Goal: Transaction & Acquisition: Purchase product/service

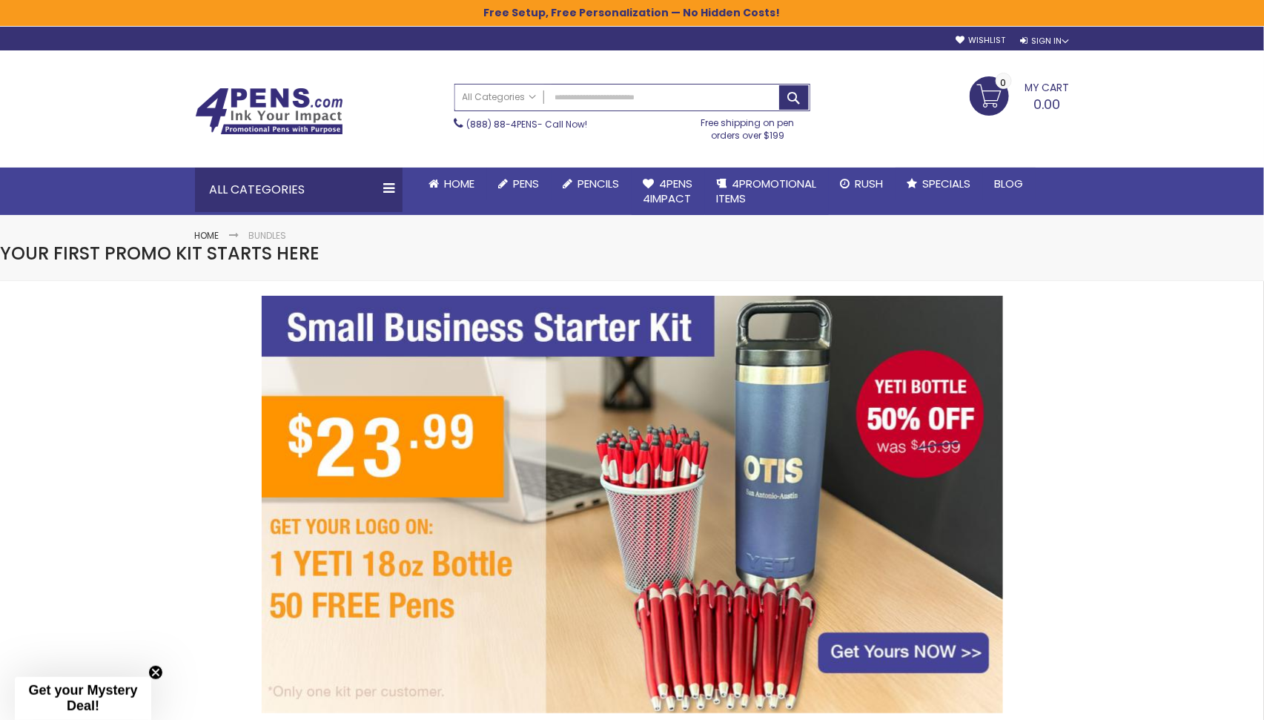
click at [645, 384] on img at bounding box center [632, 504] width 741 height 417
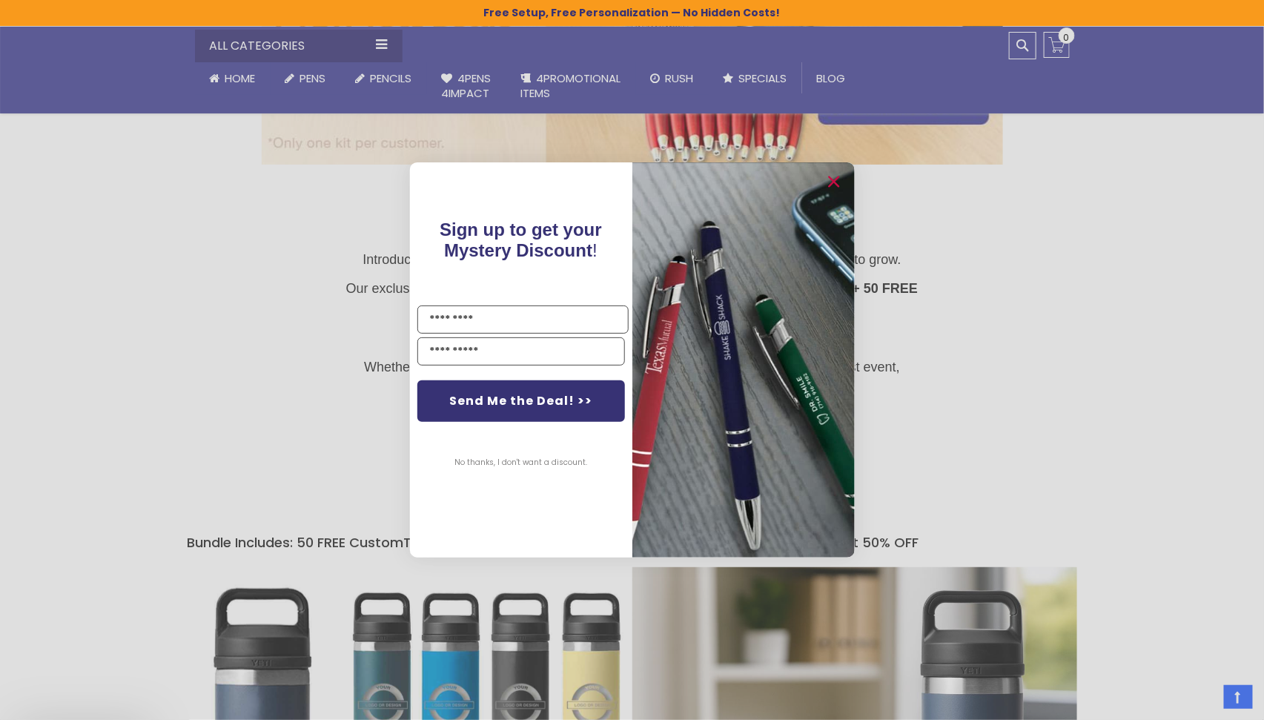
scroll to position [642, 0]
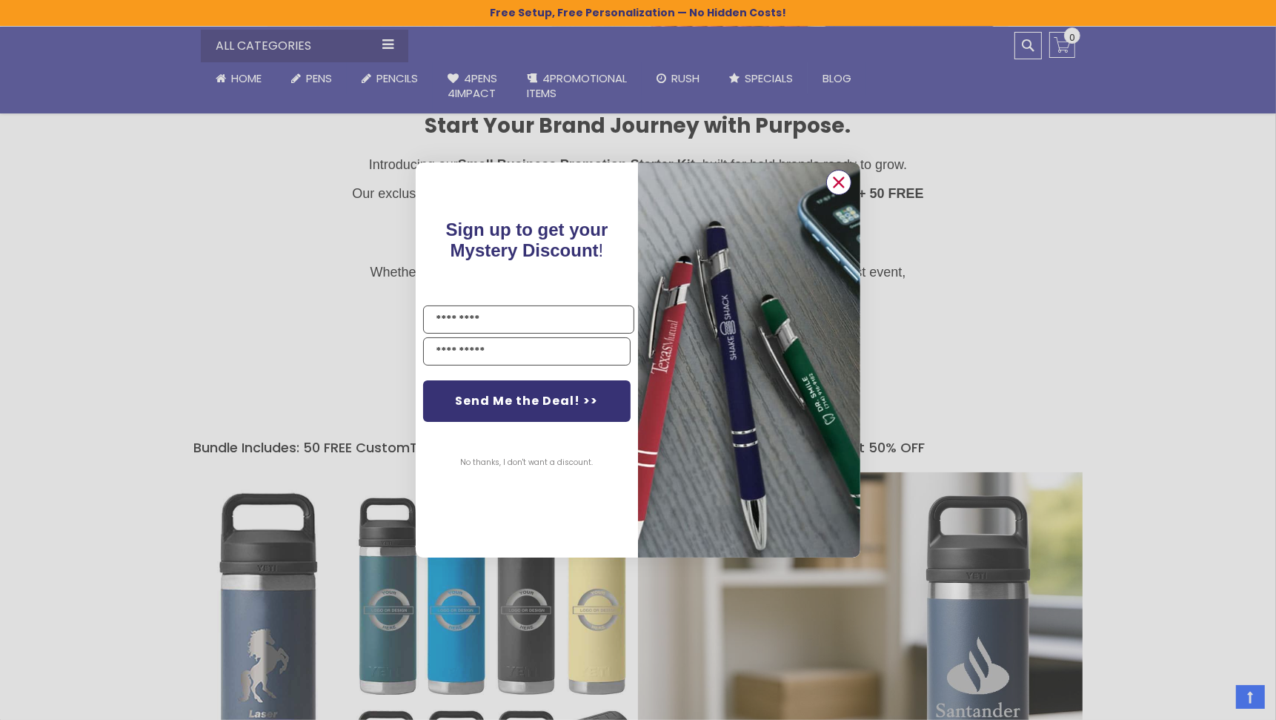
click at [834, 177] on icon "Close dialog" at bounding box center [839, 182] width 10 height 10
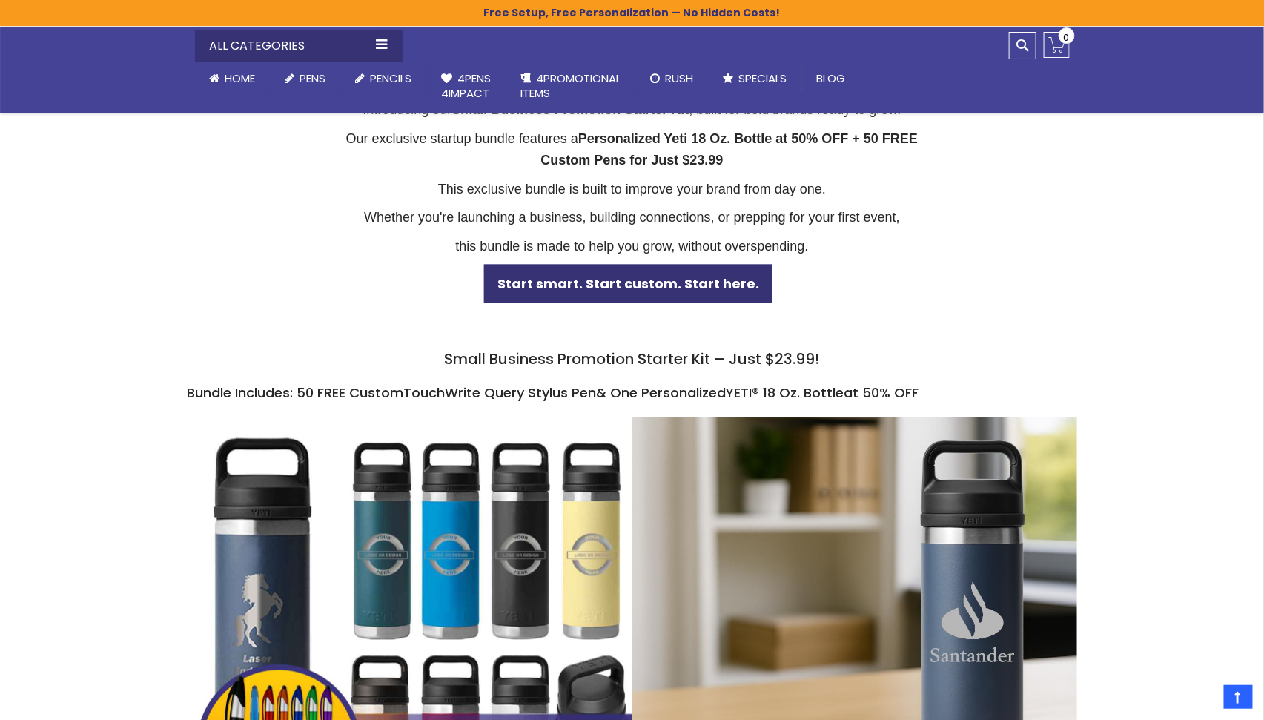
scroll to position [694, 0]
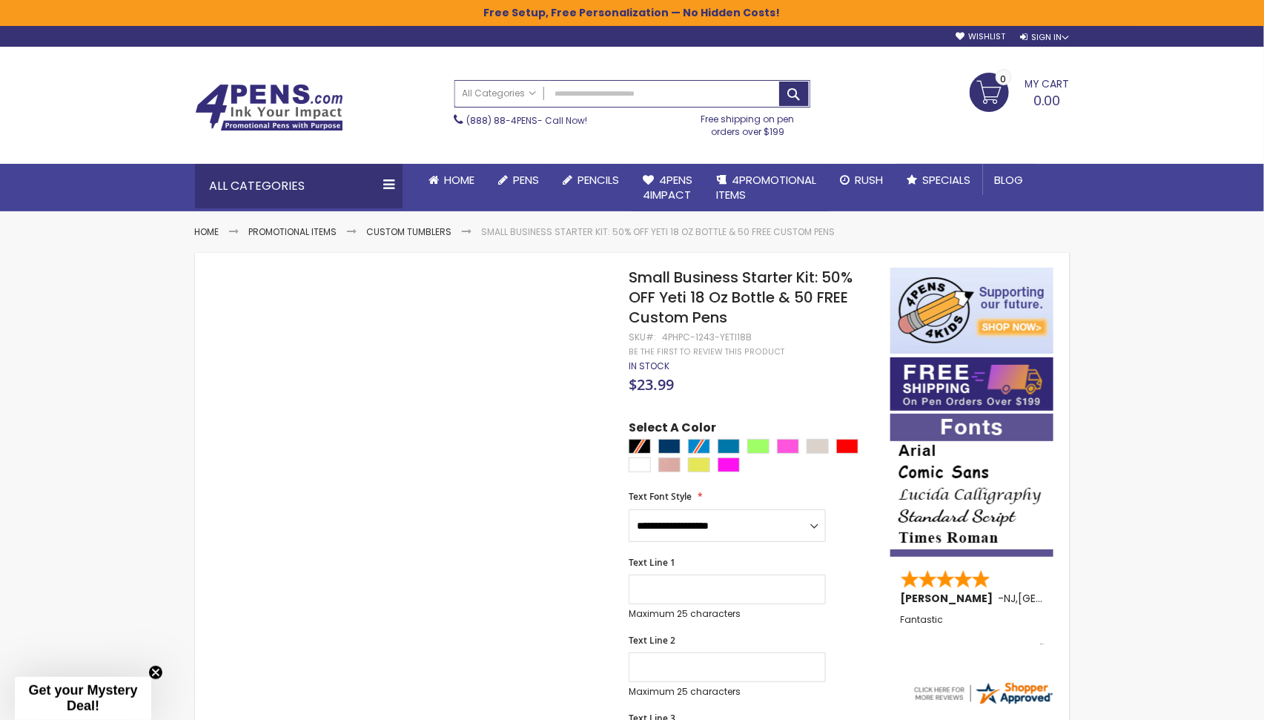
scroll to position [2, 0]
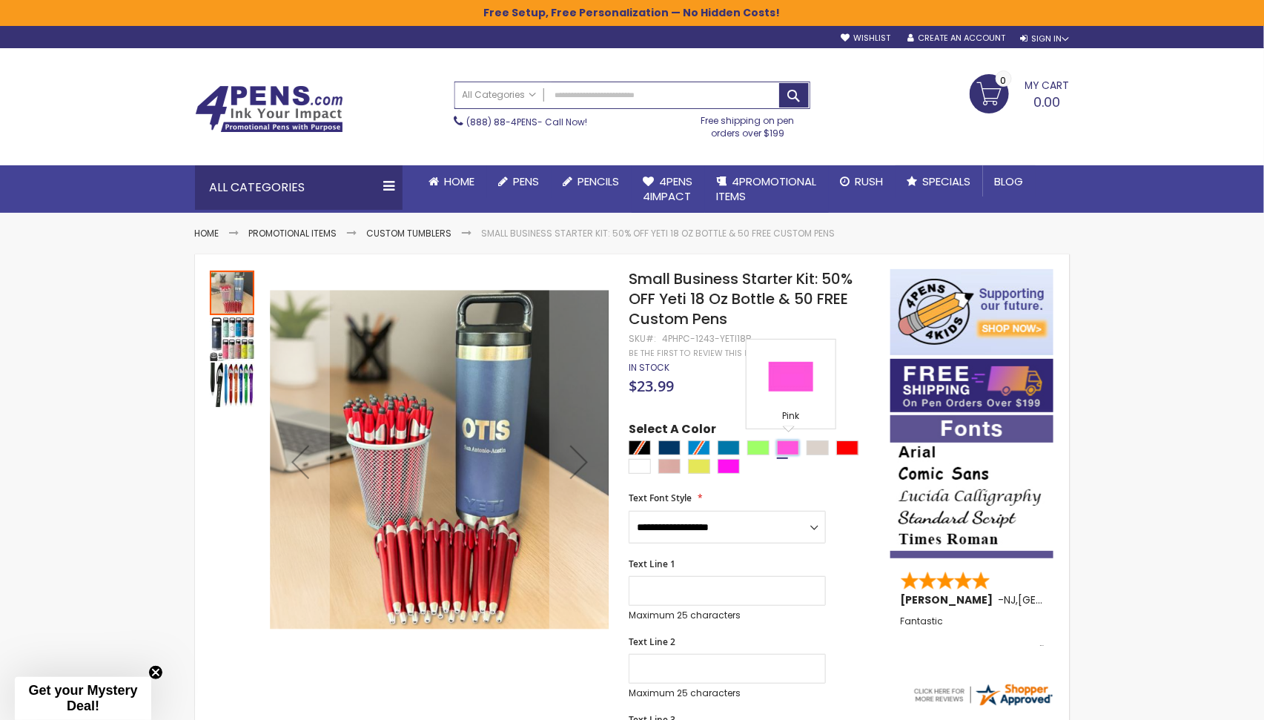
click at [791, 447] on div "Pink" at bounding box center [788, 447] width 22 height 15
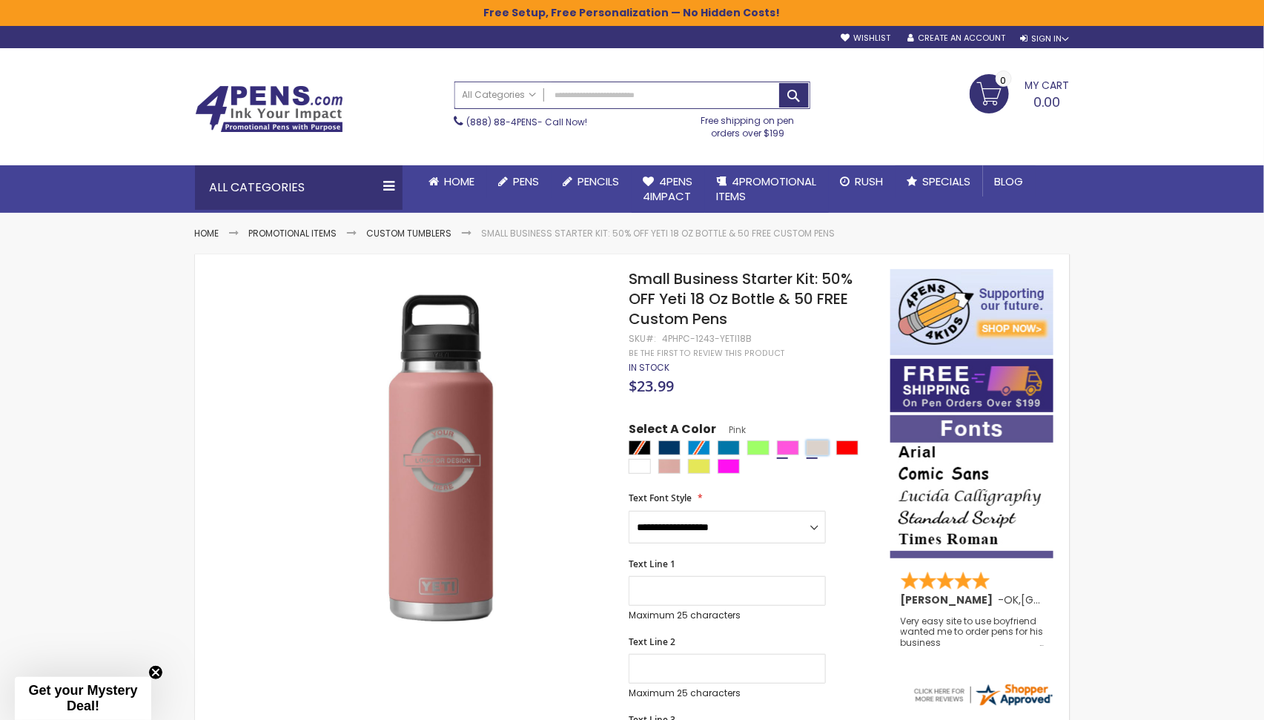
click at [820, 443] on div "Sand" at bounding box center [817, 447] width 22 height 15
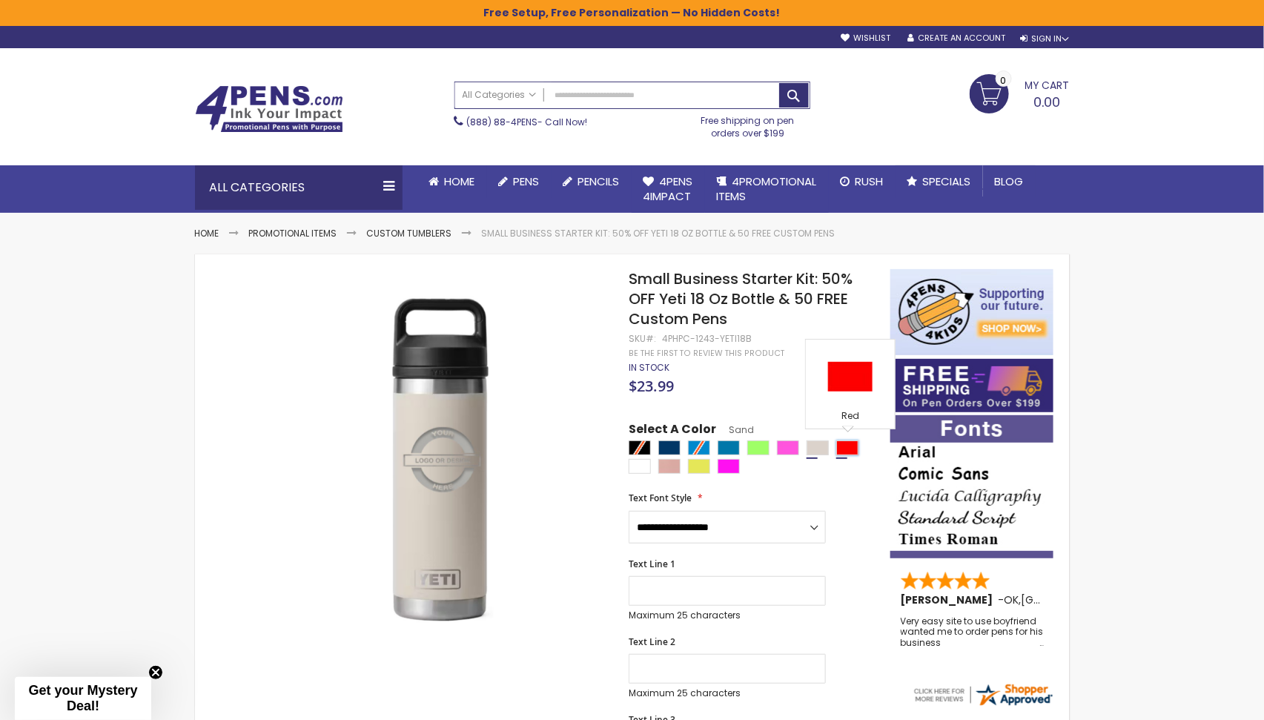
click at [840, 448] on div "Red" at bounding box center [847, 447] width 22 height 15
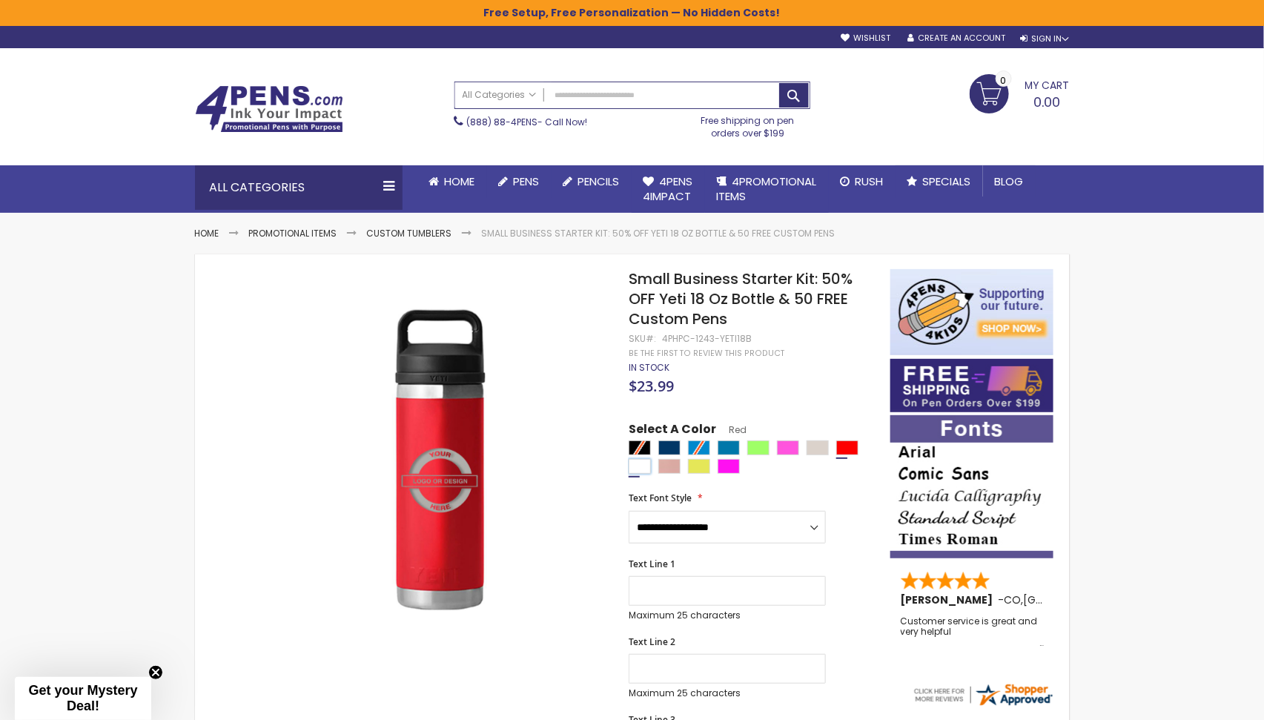
click at [636, 468] on div "White" at bounding box center [639, 466] width 22 height 15
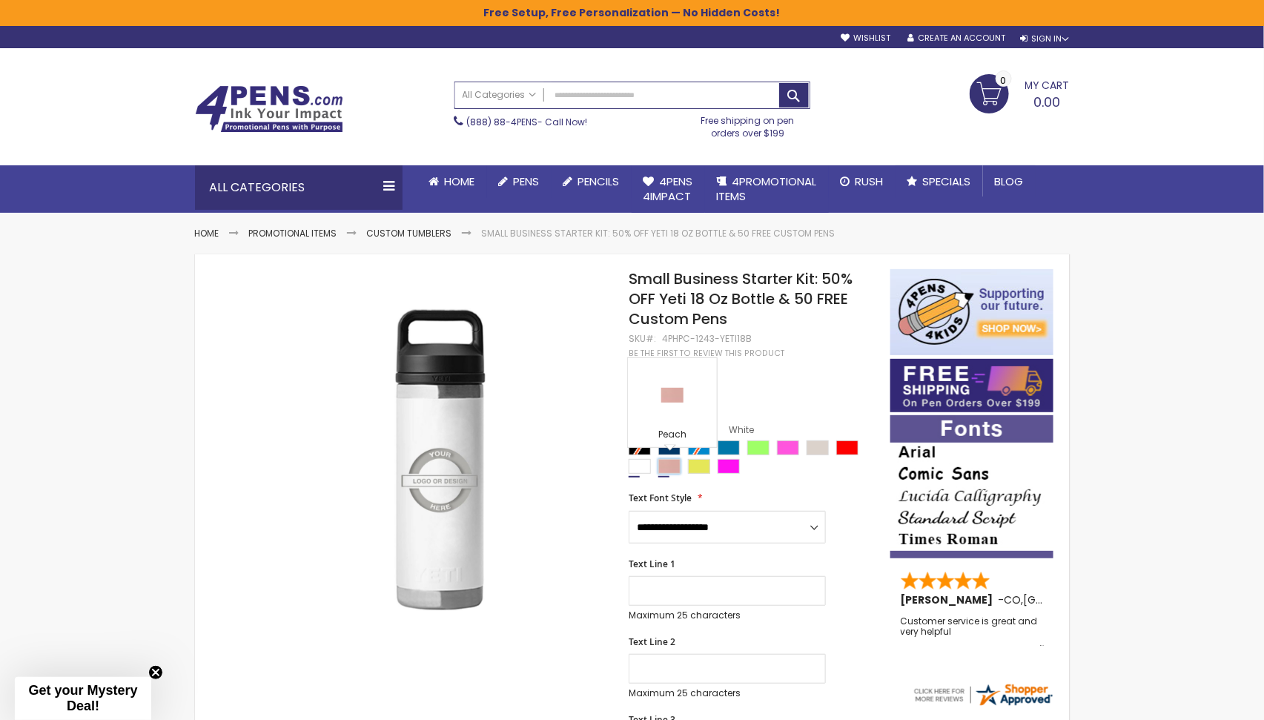
click at [671, 471] on div "Peach" at bounding box center [669, 466] width 22 height 15
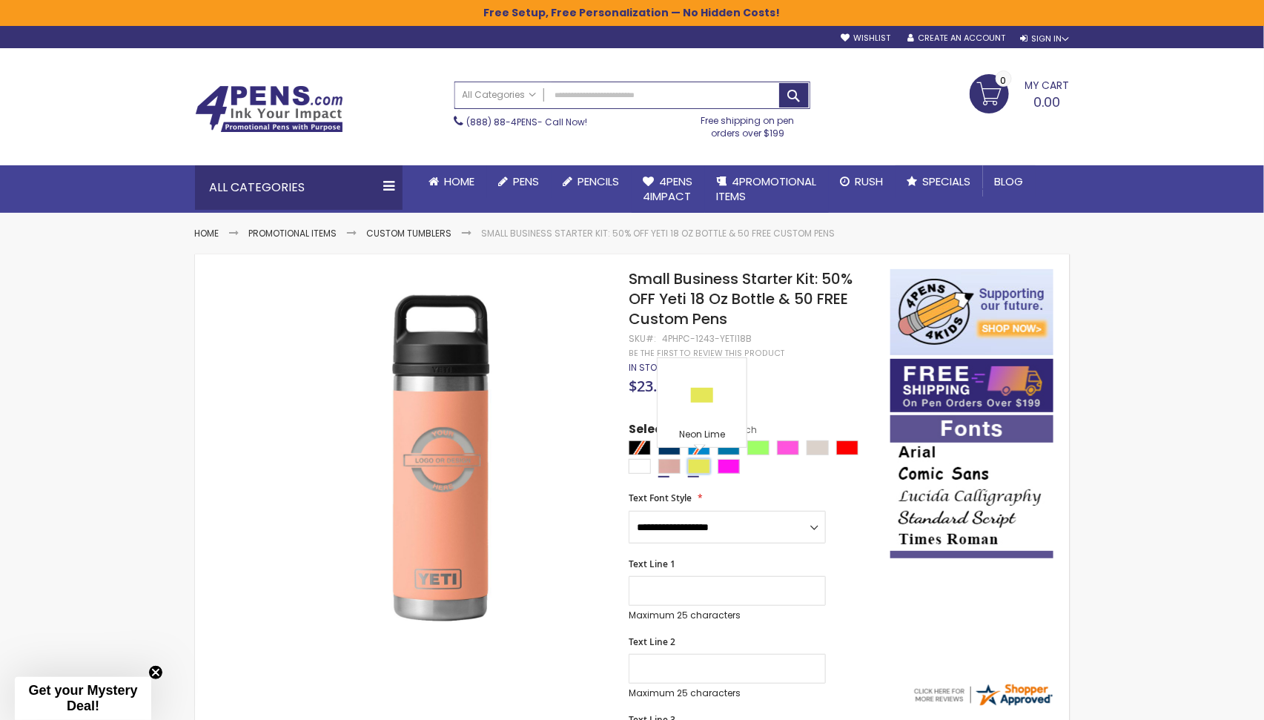
click at [696, 471] on div "Neon Lime" at bounding box center [699, 466] width 22 height 15
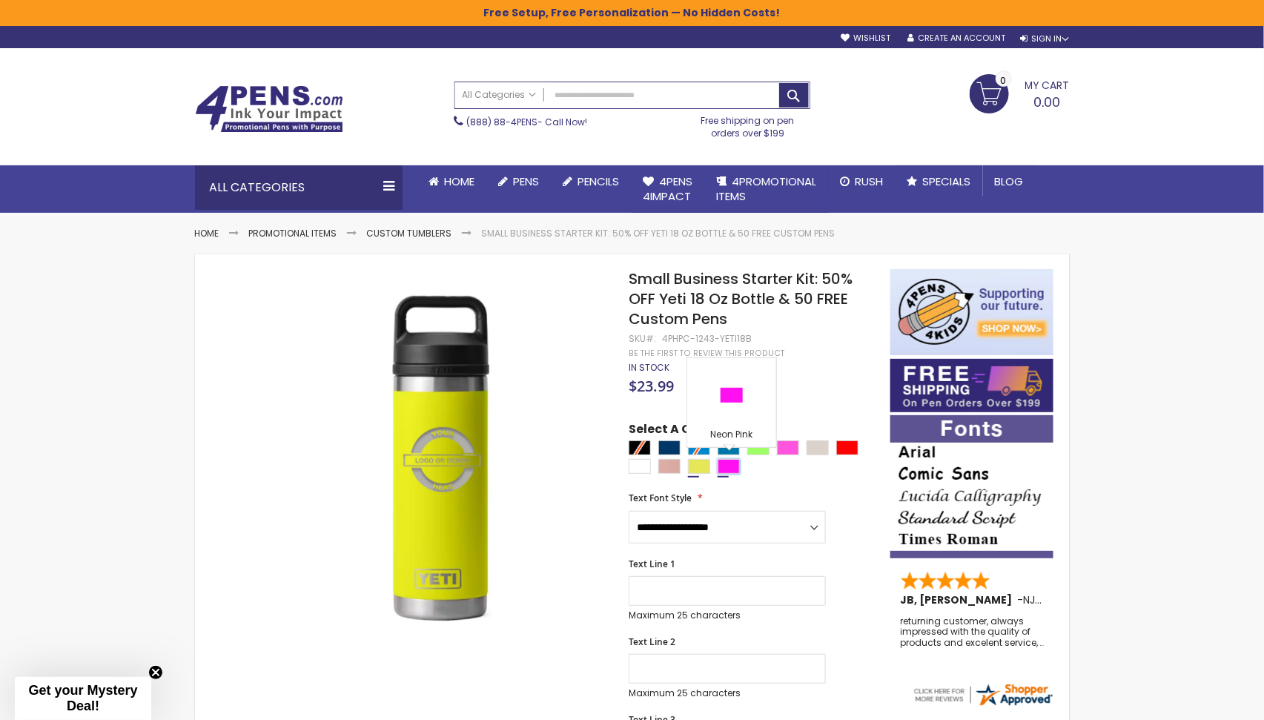
click at [729, 471] on div "Neon Pink" at bounding box center [728, 466] width 22 height 15
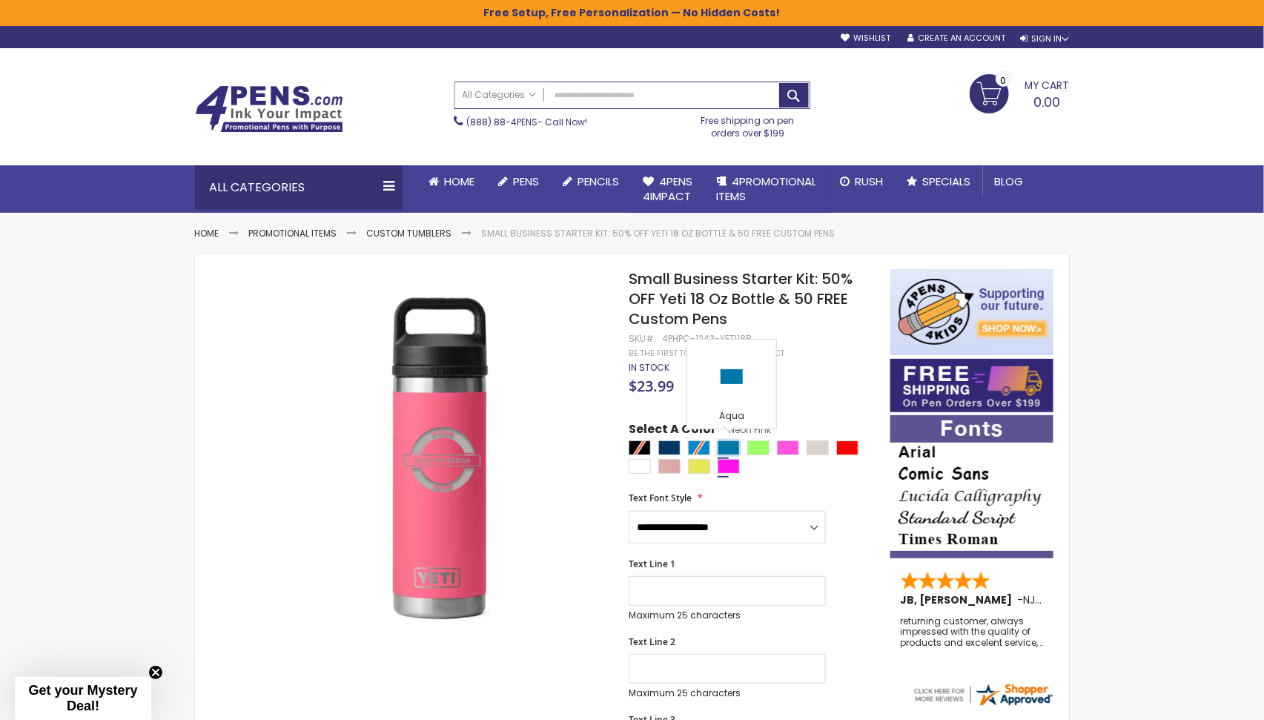
click at [731, 447] on div "Aqua" at bounding box center [728, 447] width 22 height 15
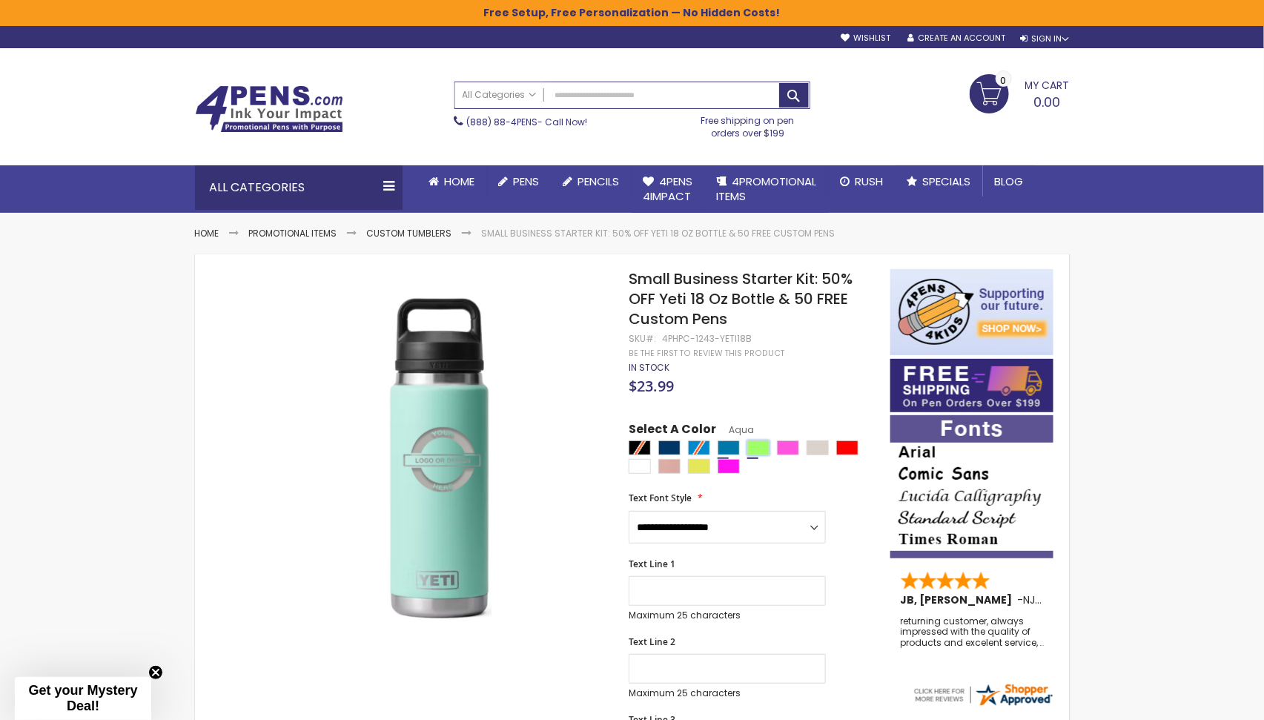
click at [754, 450] on div "Green Light" at bounding box center [758, 447] width 22 height 15
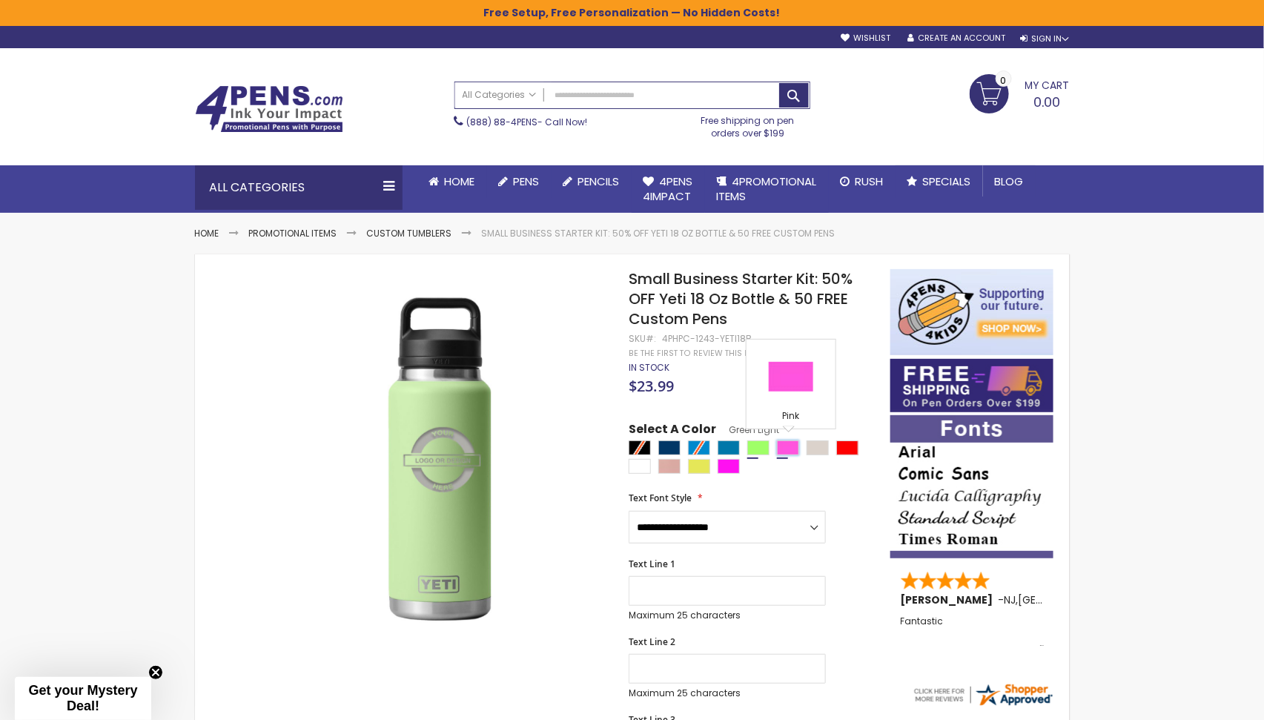
click at [792, 448] on div "Pink" at bounding box center [788, 447] width 22 height 15
type input "****"
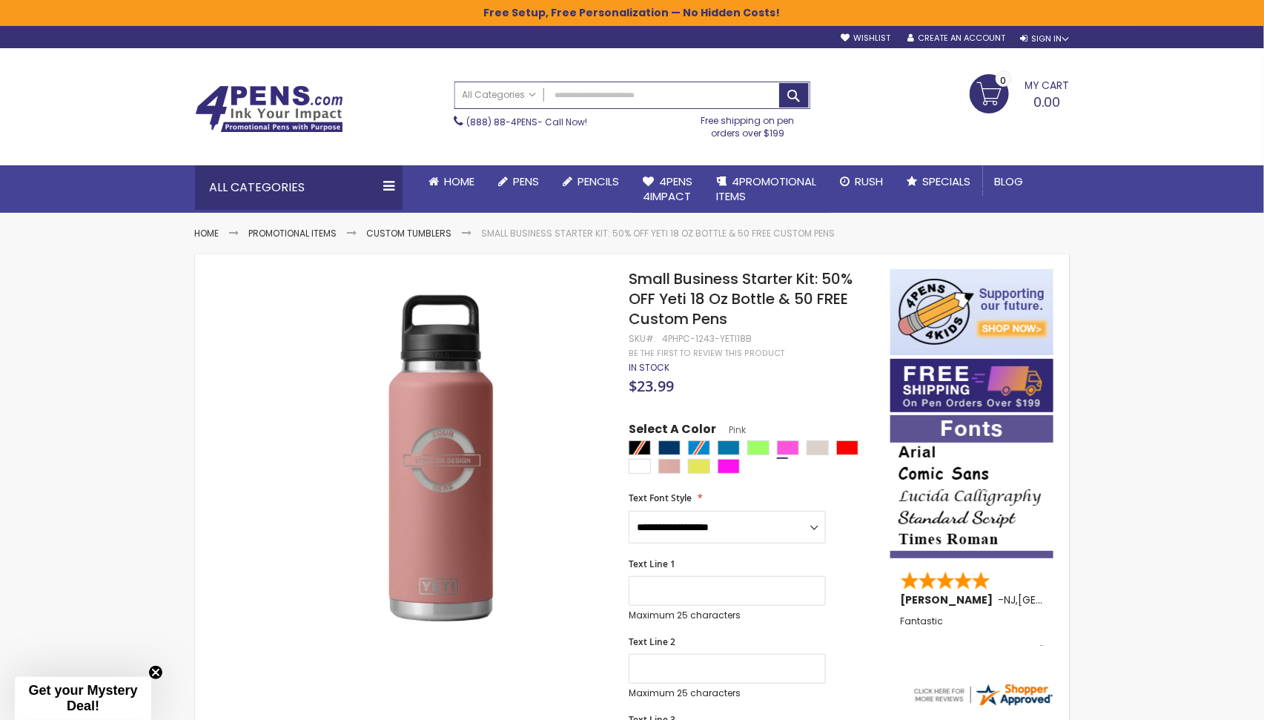
click at [300, 105] on img at bounding box center [269, 108] width 148 height 47
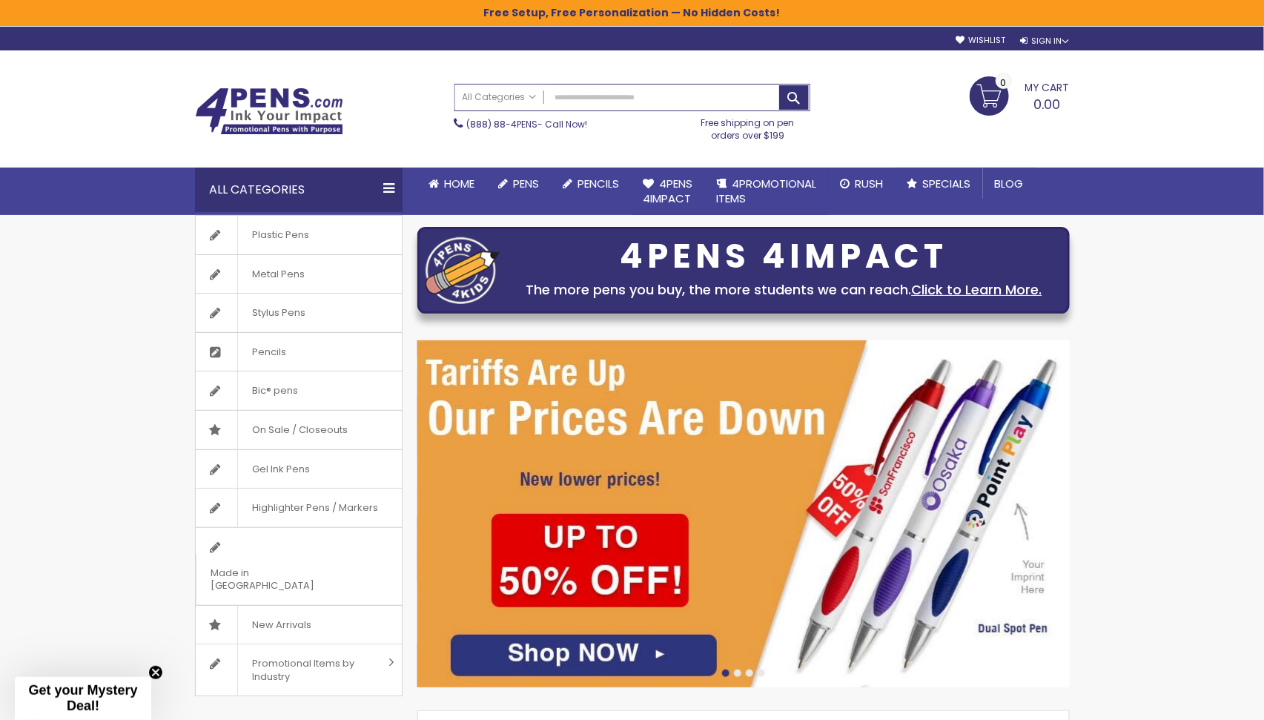
click at [736, 669] on div at bounding box center [737, 672] width 7 height 7
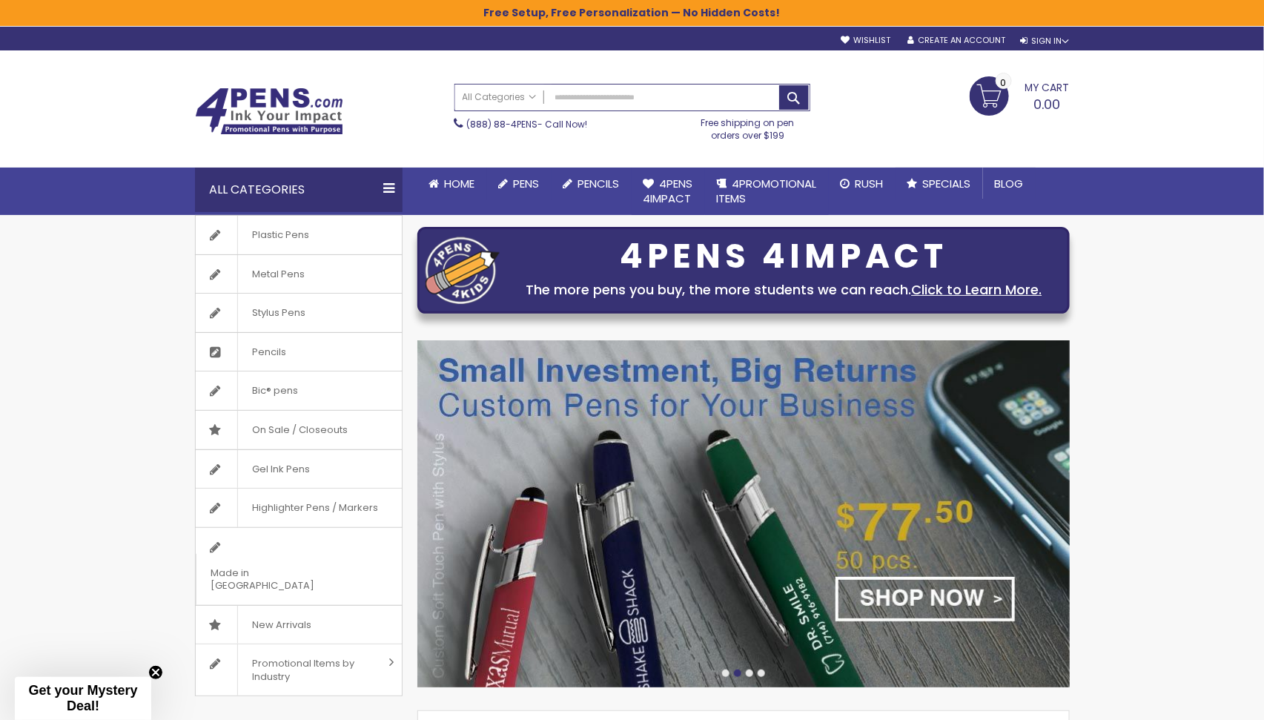
click at [746, 669] on div at bounding box center [749, 672] width 7 height 7
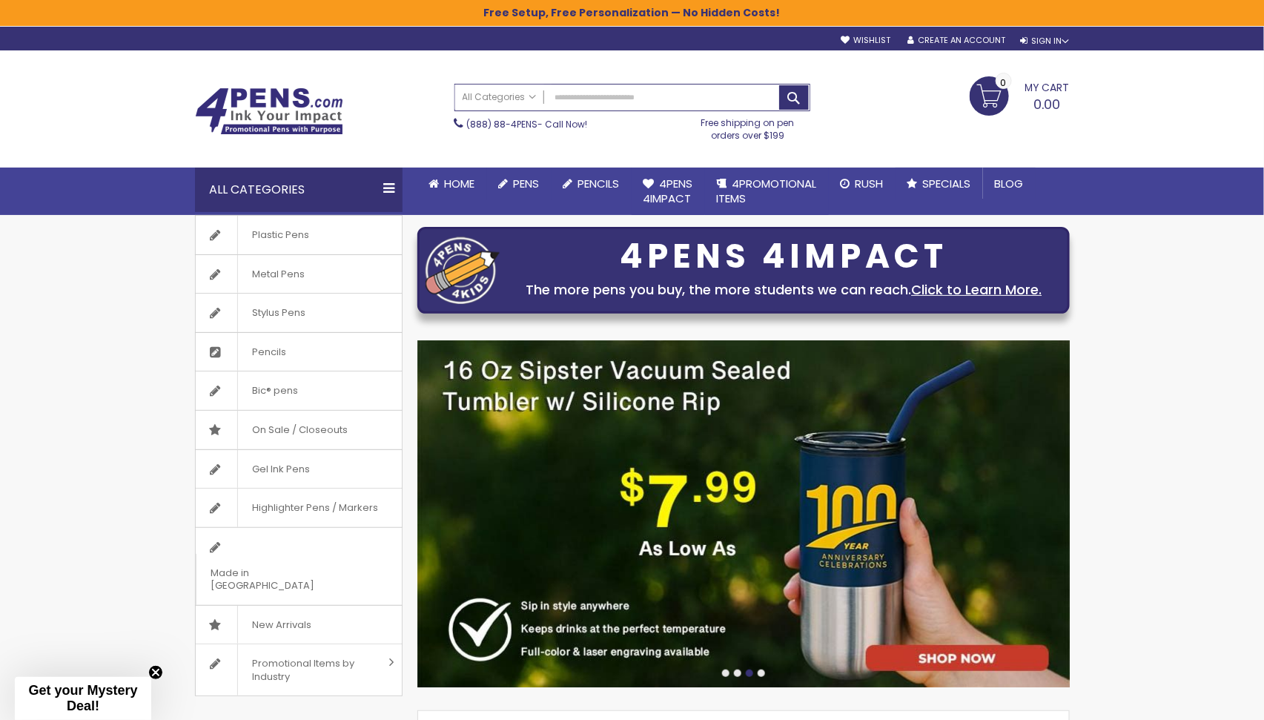
click at [788, 504] on img at bounding box center [743, 513] width 652 height 347
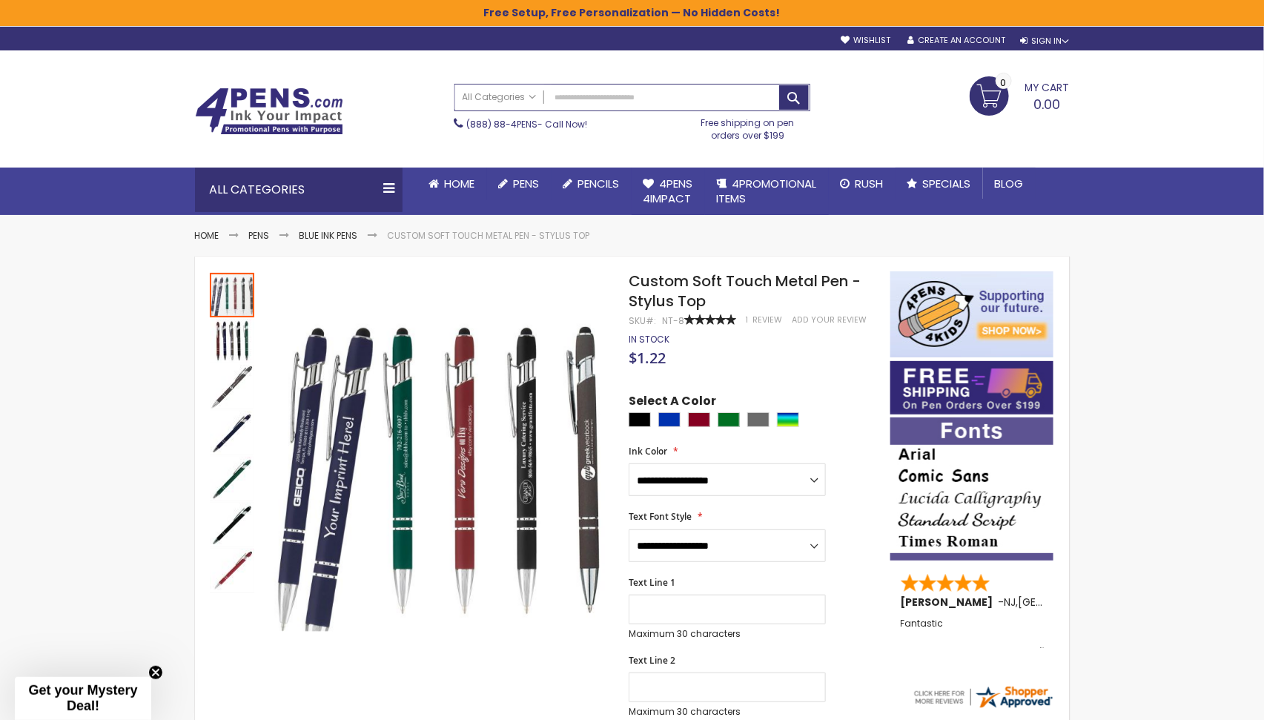
click at [246, 132] on img at bounding box center [269, 110] width 148 height 47
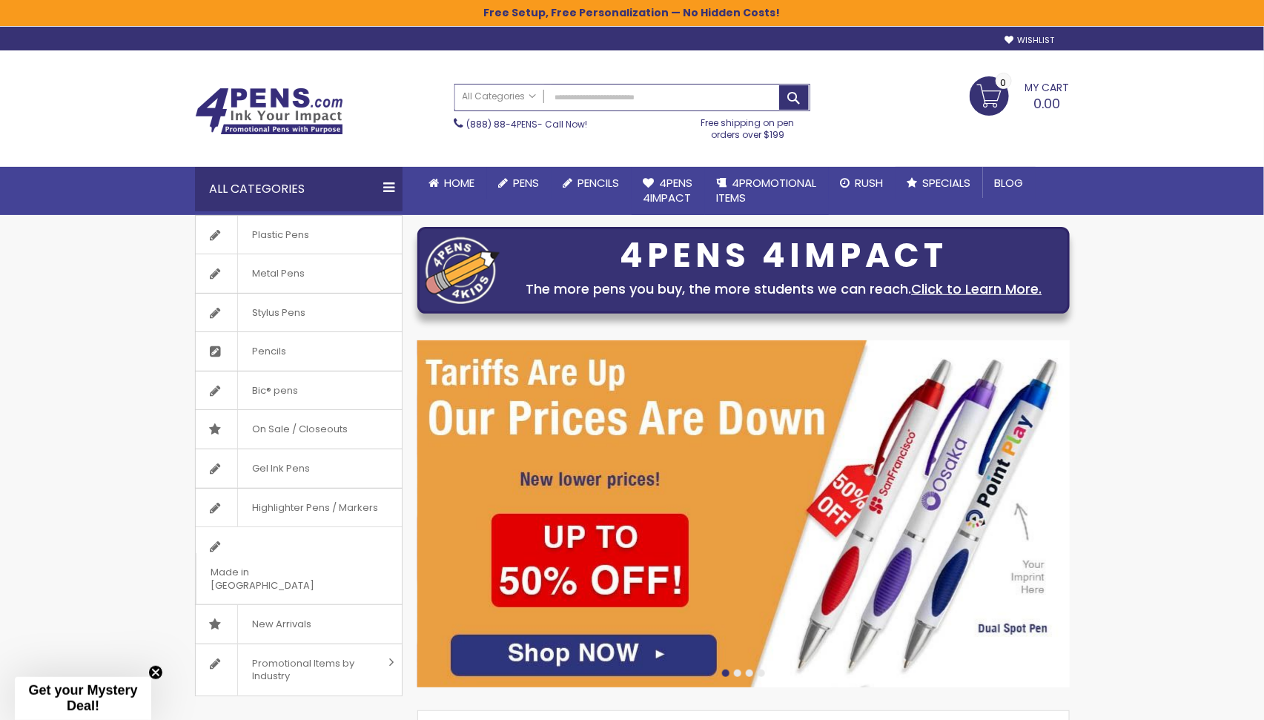
click at [737, 670] on div at bounding box center [737, 672] width 7 height 7
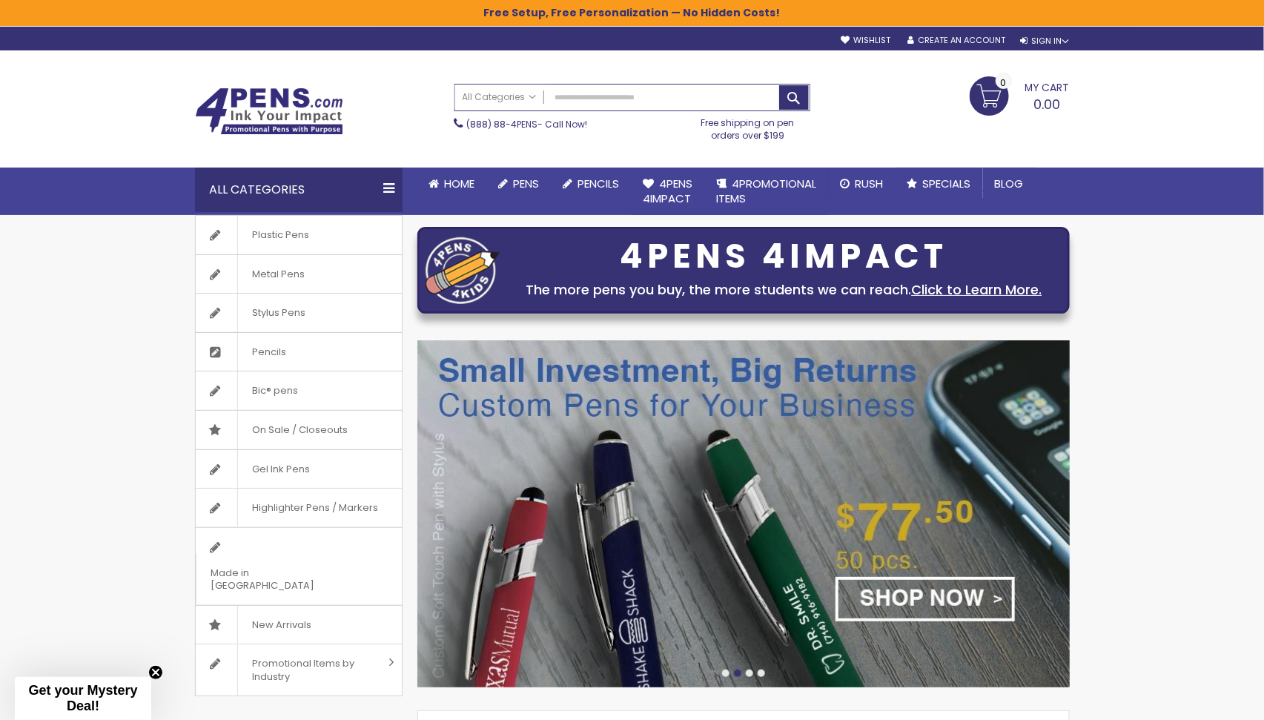
click at [747, 670] on div at bounding box center [749, 672] width 7 height 7
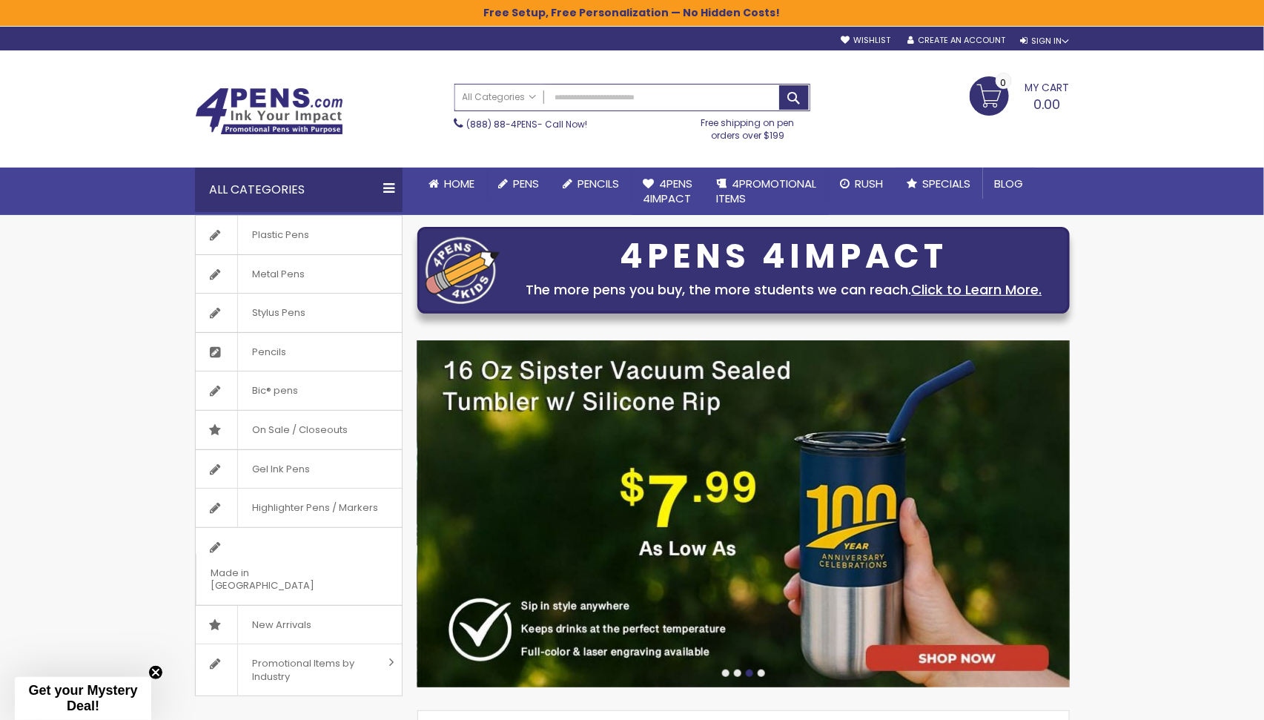
click at [780, 580] on img at bounding box center [743, 513] width 652 height 347
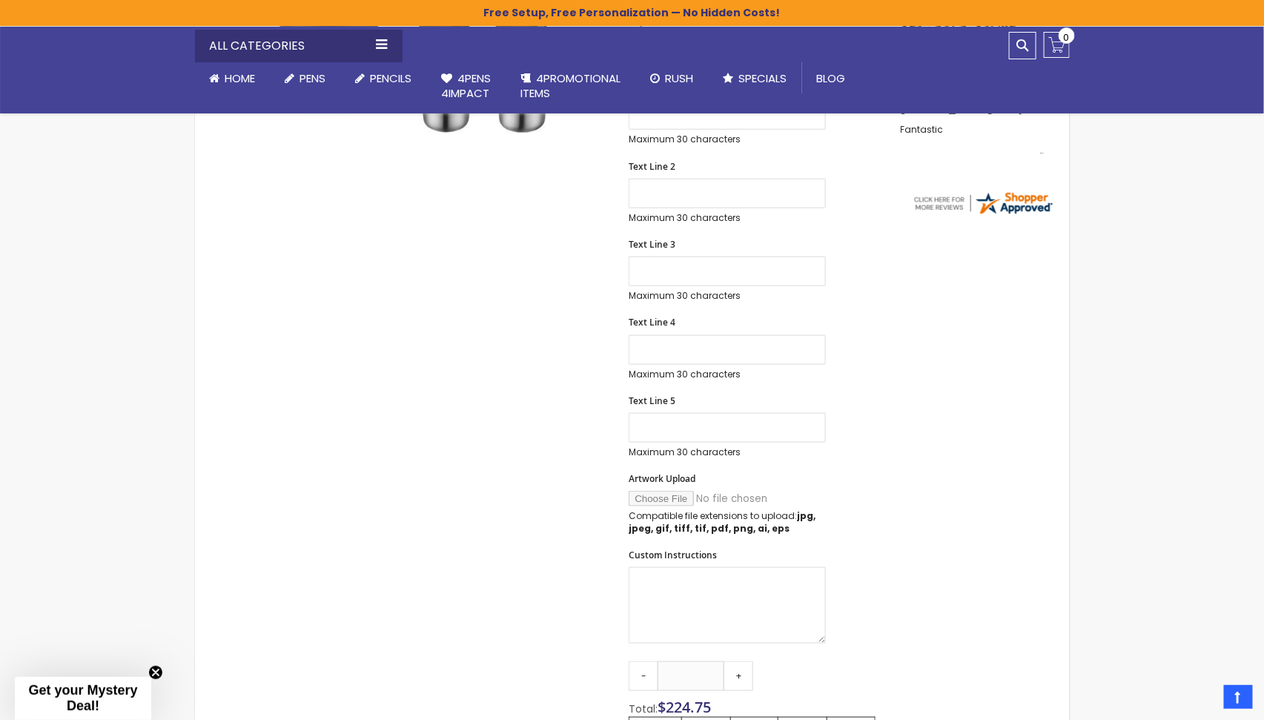
scroll to position [599, 0]
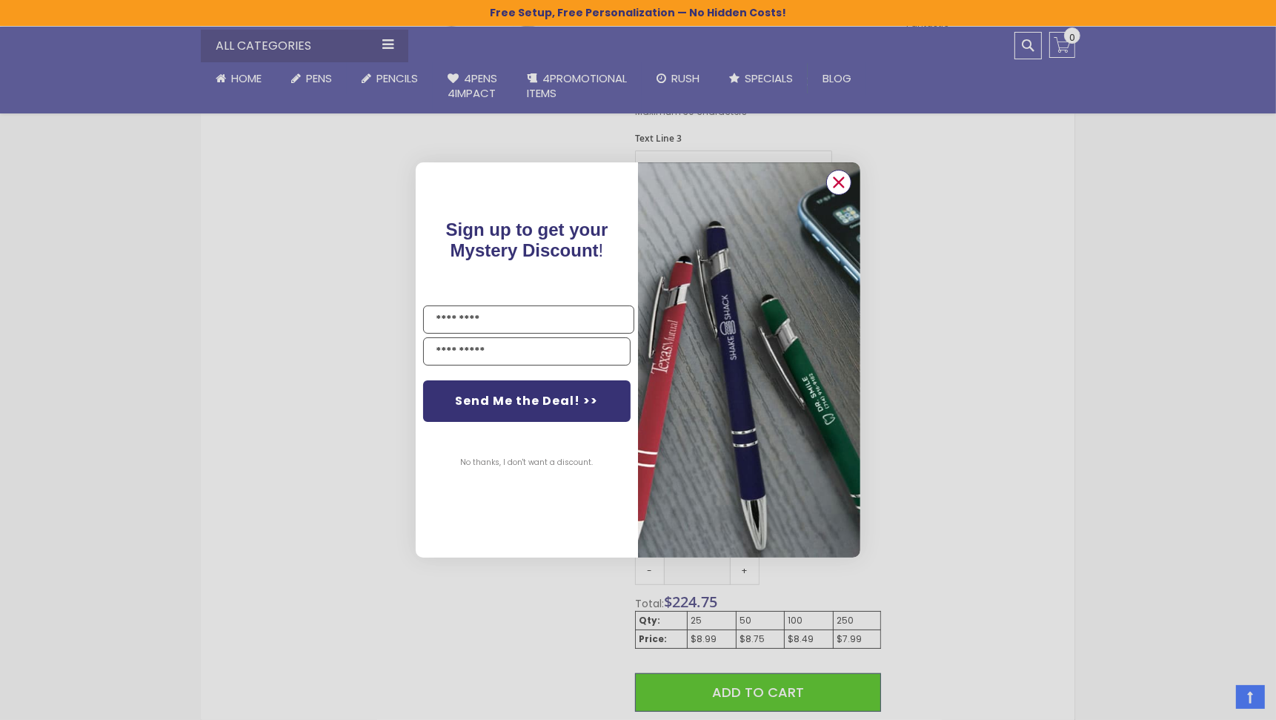
click at [846, 180] on circle "Close dialog" at bounding box center [839, 182] width 22 height 22
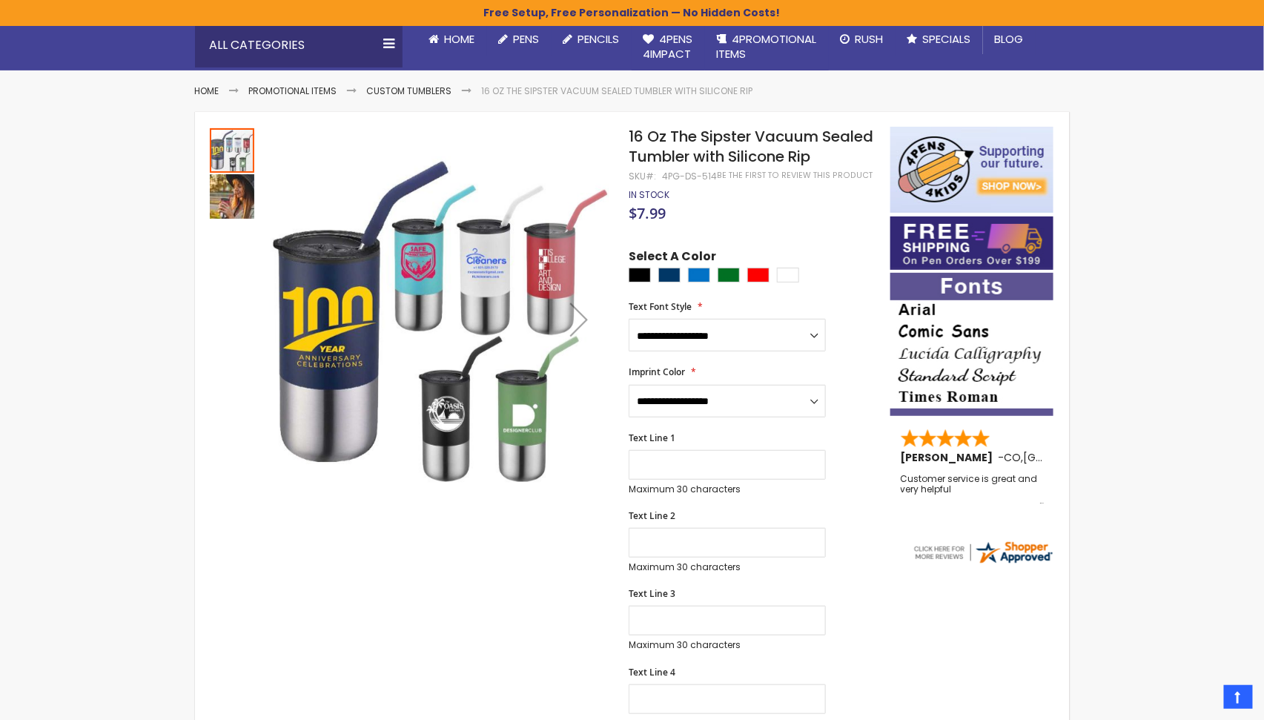
scroll to position [143, 0]
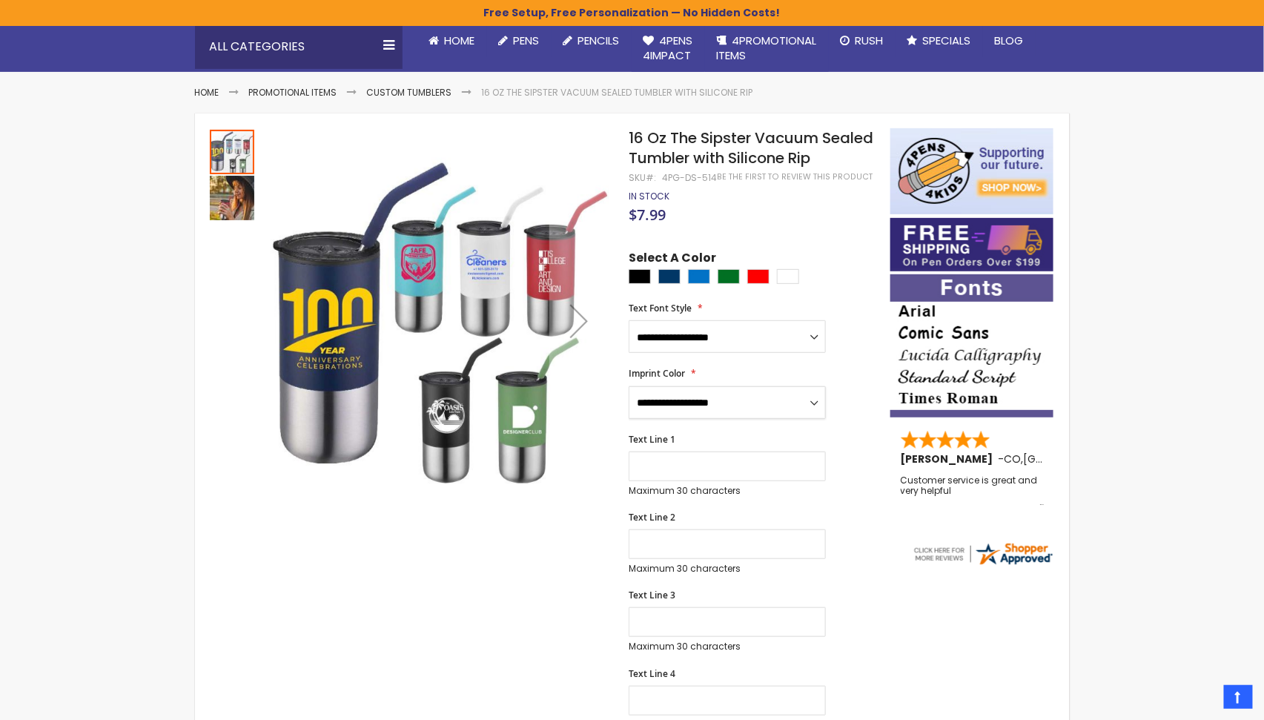
click at [748, 404] on select "**********" at bounding box center [726, 402] width 197 height 33
click at [743, 343] on select "**********" at bounding box center [726, 336] width 197 height 33
click at [843, 312] on div "**********" at bounding box center [751, 327] width 246 height 50
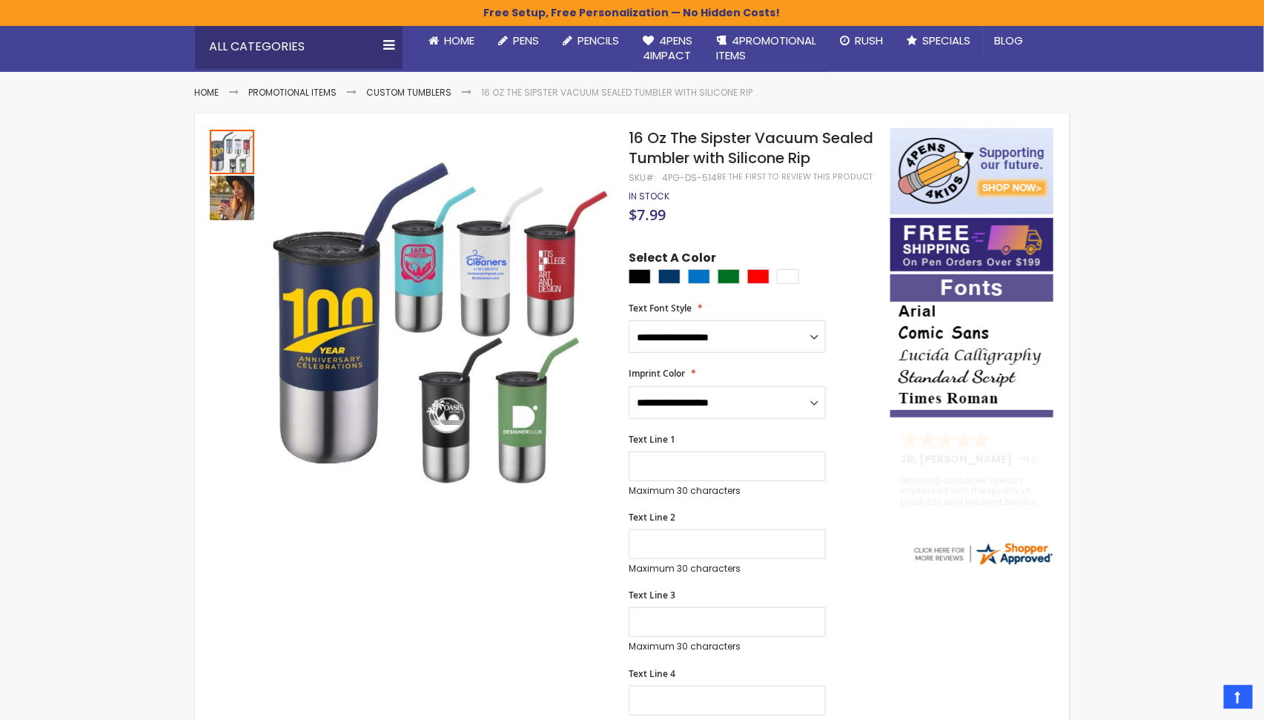
drag, startPoint x: 841, startPoint y: 258, endPoint x: 856, endPoint y: 282, distance: 28.0
click at [856, 282] on div "Select A Color" at bounding box center [751, 269] width 246 height 39
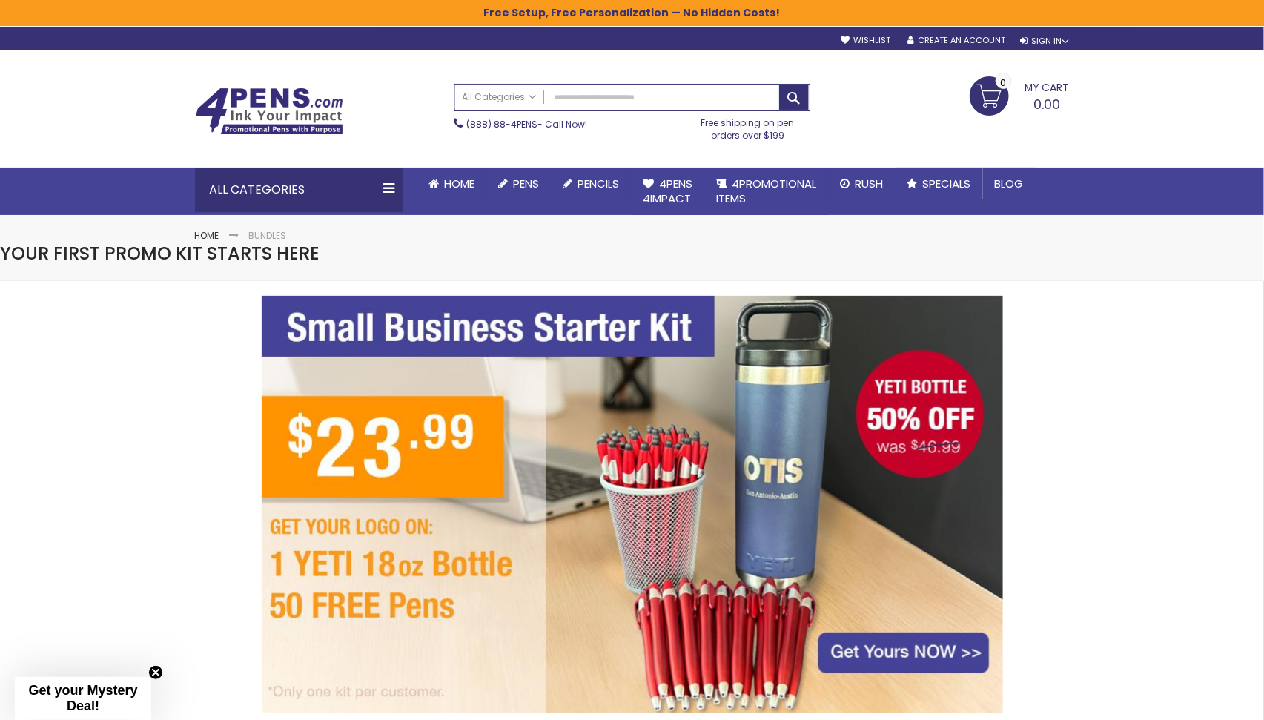
click at [261, 256] on span "Your First Promo Kit Starts Here" at bounding box center [159, 253] width 319 height 24
click at [491, 369] on img at bounding box center [632, 504] width 741 height 417
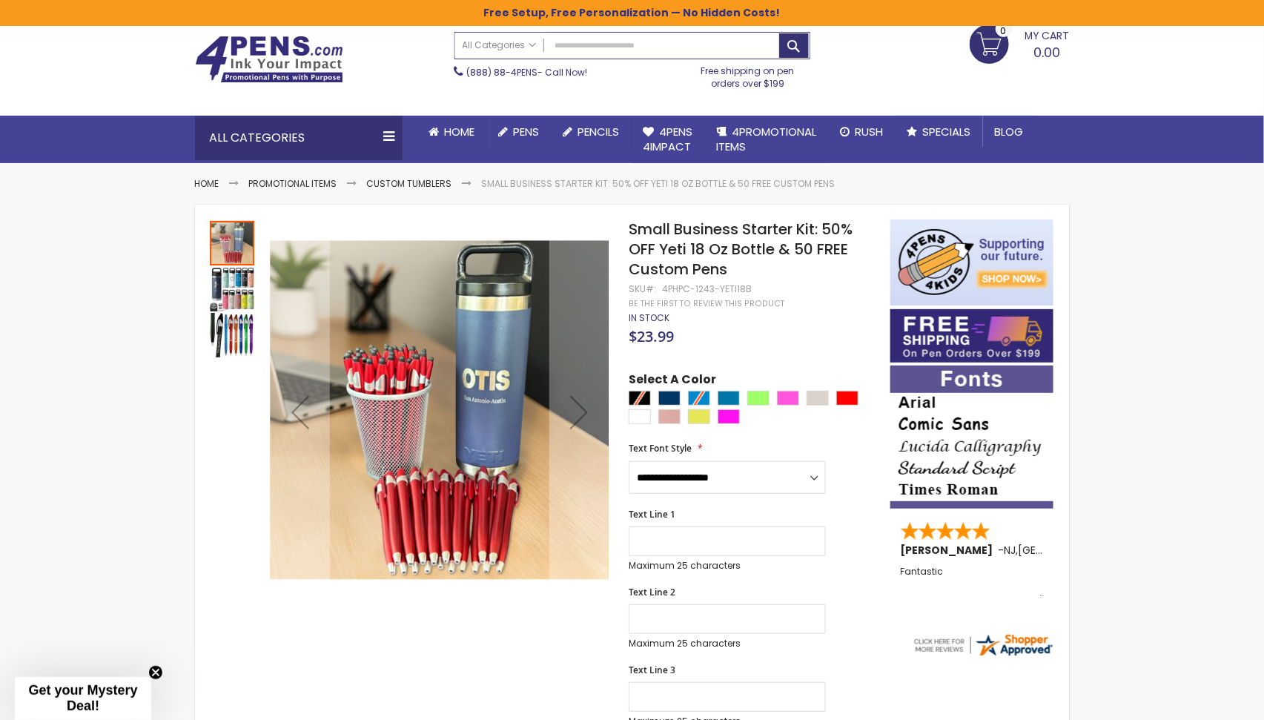
scroll to position [56, 0]
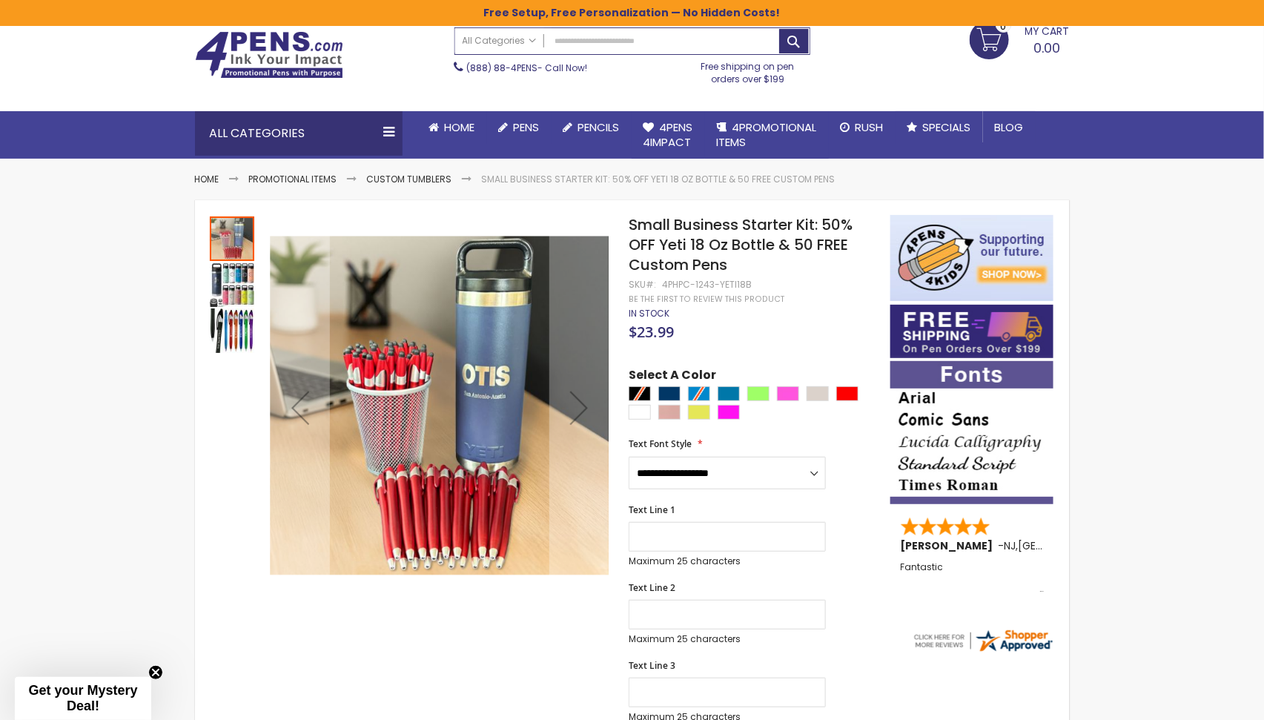
click at [226, 286] on img "Small Business Starter Kit: 50% OFF Yeti 18 Oz Bottle & 50 FREE Custom Pens" at bounding box center [232, 284] width 44 height 44
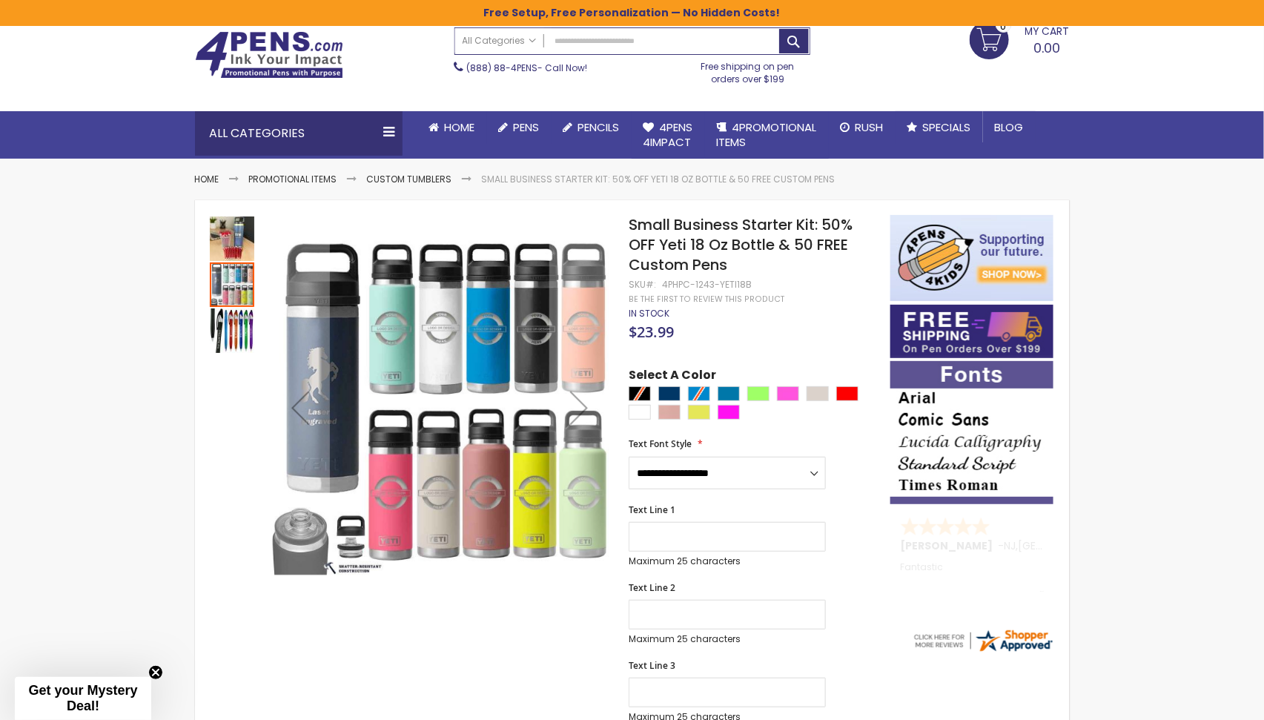
click at [227, 247] on img "Small Business Starter Kit: 50% OFF Yeti 18 Oz Bottle & 50 FREE Custom Pens" at bounding box center [232, 238] width 44 height 44
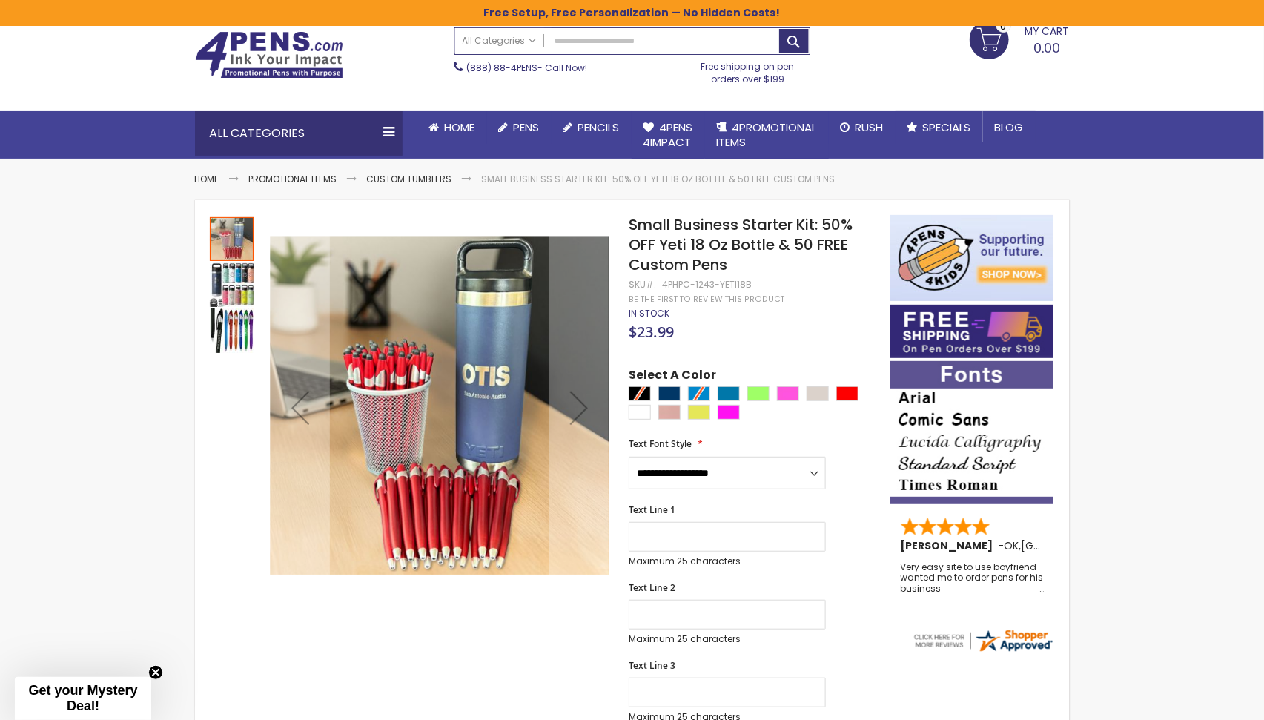
click at [239, 284] on img "Small Business Starter Kit: 50% OFF Yeti 18 Oz Bottle & 50 FREE Custom Pens" at bounding box center [232, 284] width 44 height 44
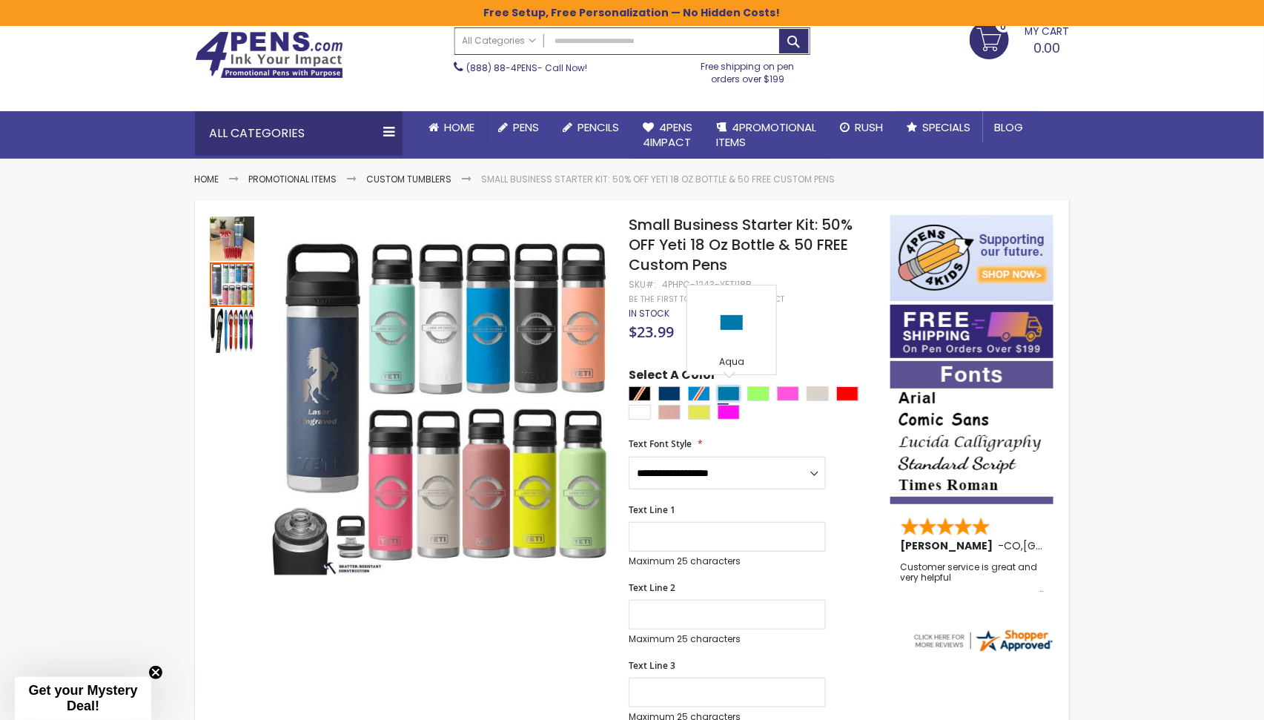
click at [730, 388] on div "Aqua" at bounding box center [728, 393] width 22 height 15
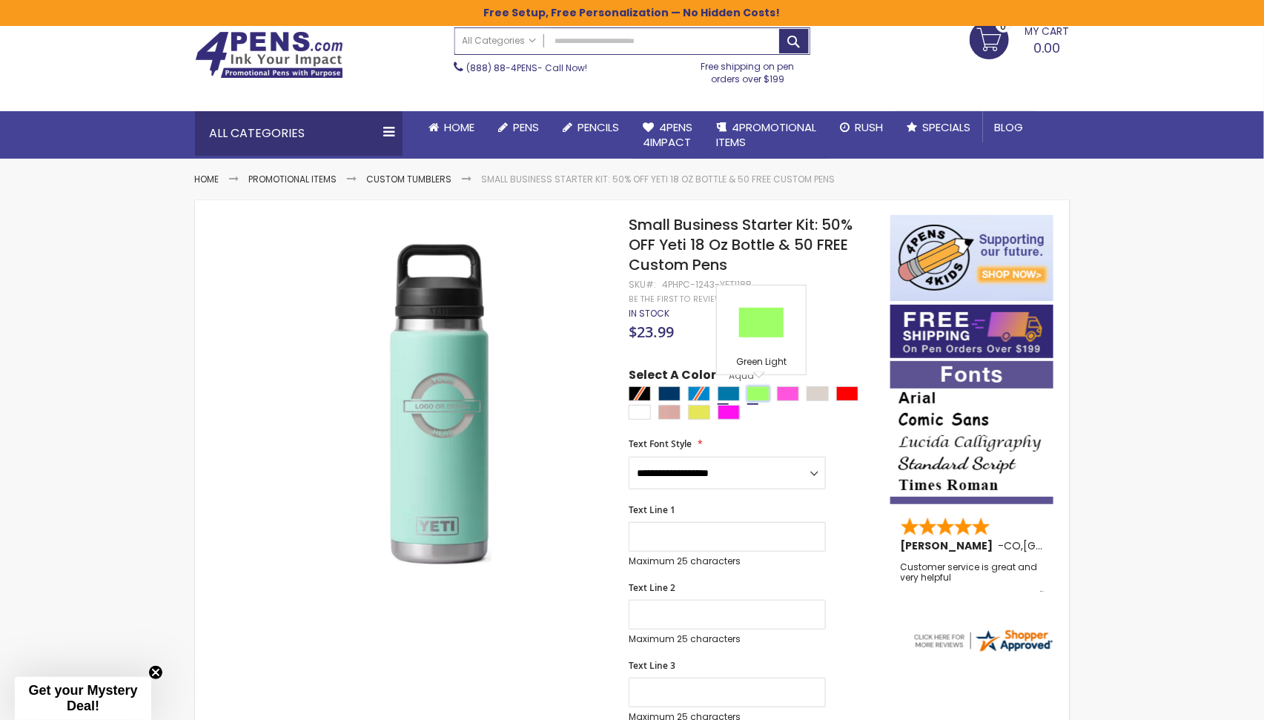
click at [752, 398] on div "Green Light" at bounding box center [758, 393] width 22 height 15
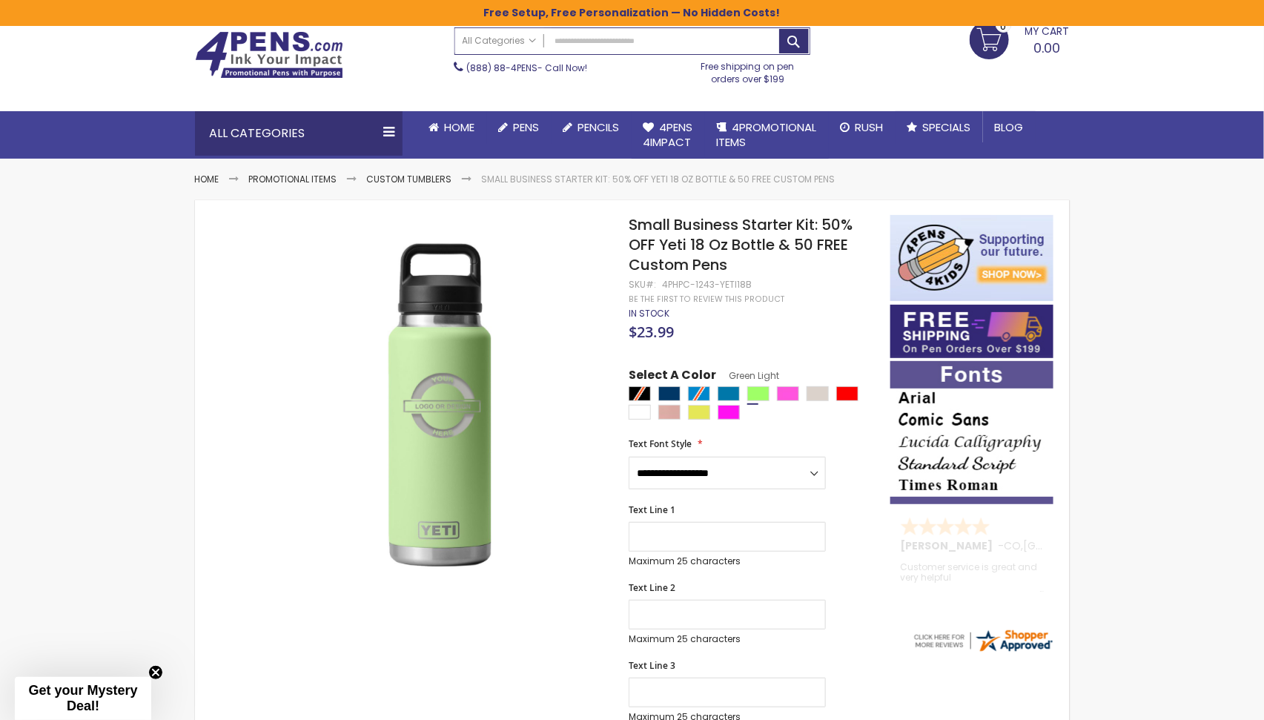
click at [711, 391] on div at bounding box center [754, 404] width 253 height 37
click at [729, 394] on div "Aqua" at bounding box center [728, 393] width 22 height 15
type input "****"
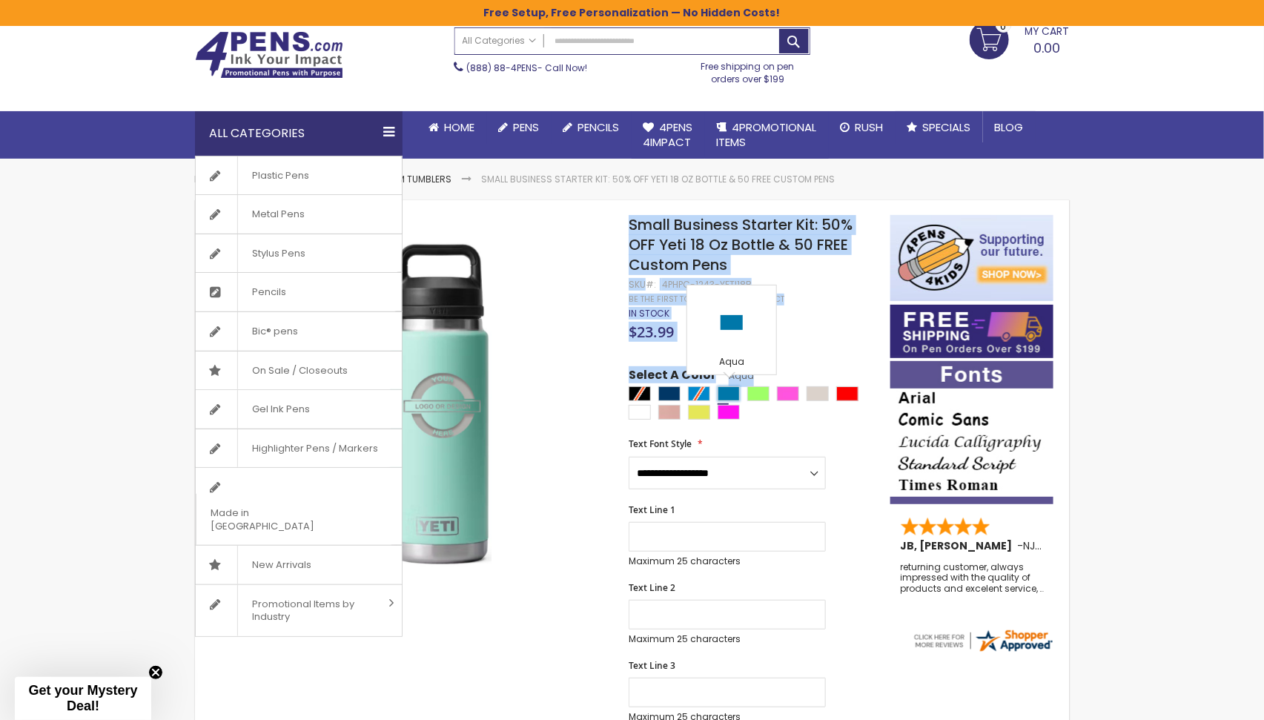
drag, startPoint x: 729, startPoint y: 394, endPoint x: 206, endPoint y: 115, distance: 592.8
